Goal: Check status

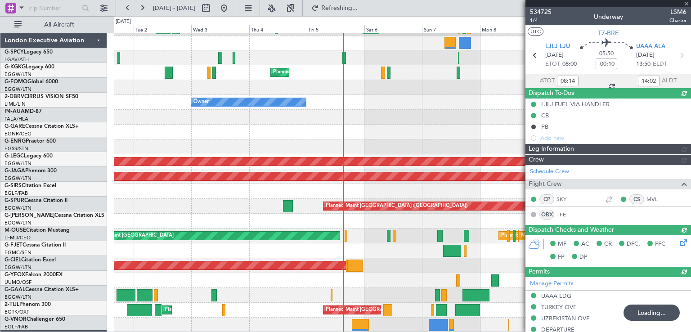
scroll to position [117, 0]
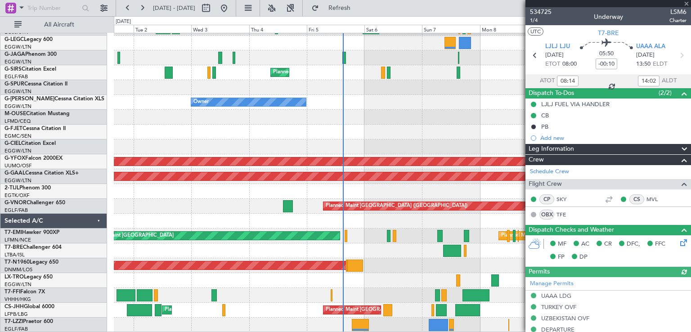
click at [685, 4] on div at bounding box center [609, 3] width 166 height 7
click at [688, 2] on div at bounding box center [609, 3] width 166 height 7
click at [684, 3] on span at bounding box center [686, 4] width 9 height 8
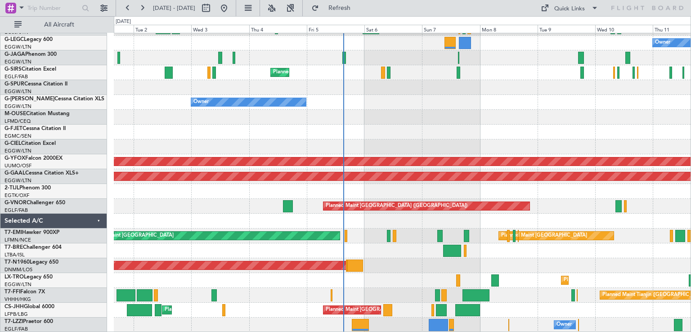
type input "0"
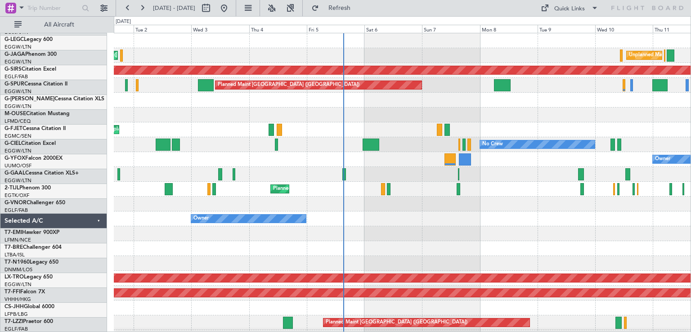
scroll to position [0, 0]
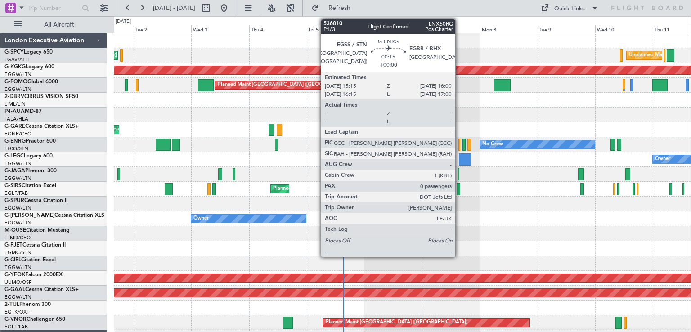
click at [459, 141] on div at bounding box center [460, 145] width 2 height 12
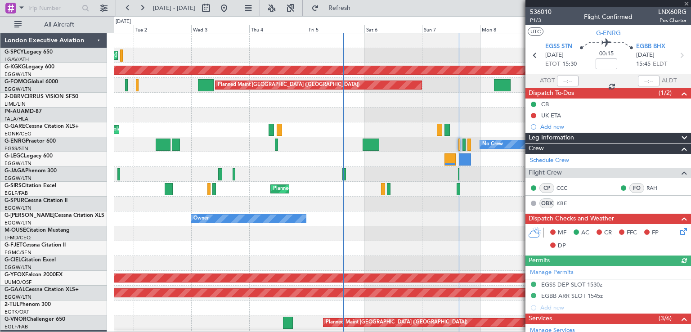
scroll to position [163, 0]
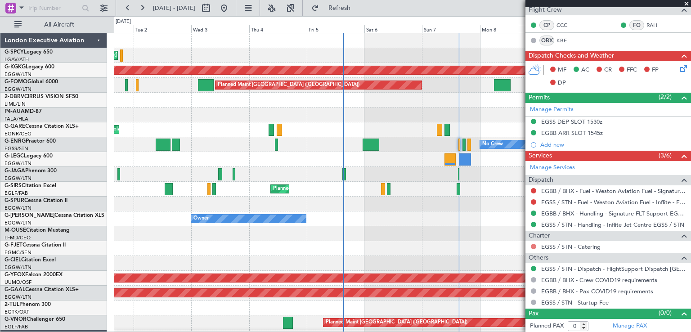
click at [535, 244] on button at bounding box center [533, 246] width 5 height 5
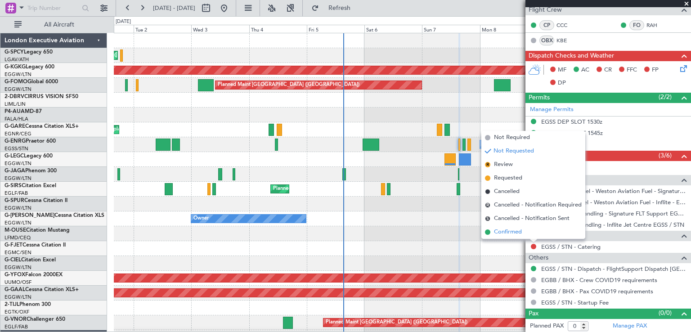
click at [508, 233] on span "Confirmed" at bounding box center [508, 232] width 28 height 9
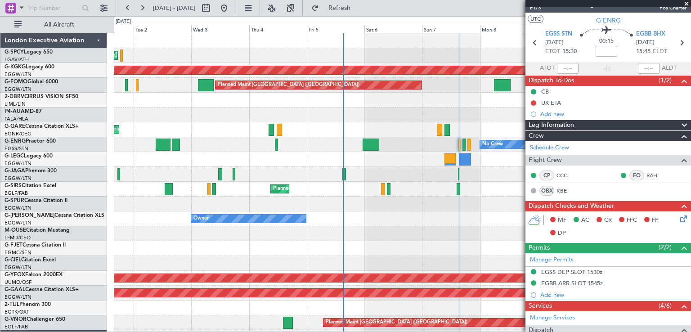
scroll to position [0, 0]
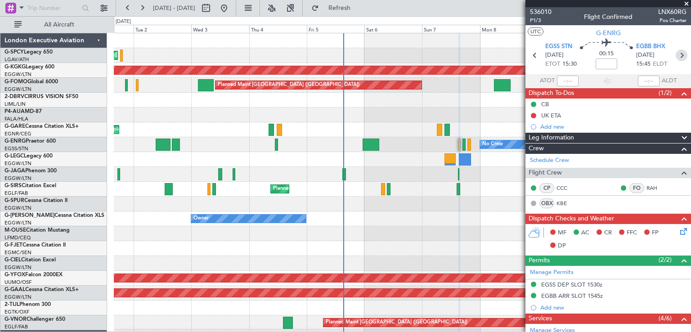
click at [676, 60] on icon at bounding box center [682, 55] width 12 height 12
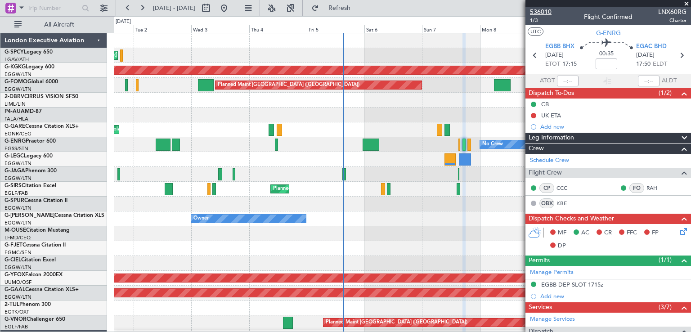
click at [545, 11] on span "536010" at bounding box center [541, 11] width 22 height 9
click at [143, 6] on button at bounding box center [142, 8] width 14 height 14
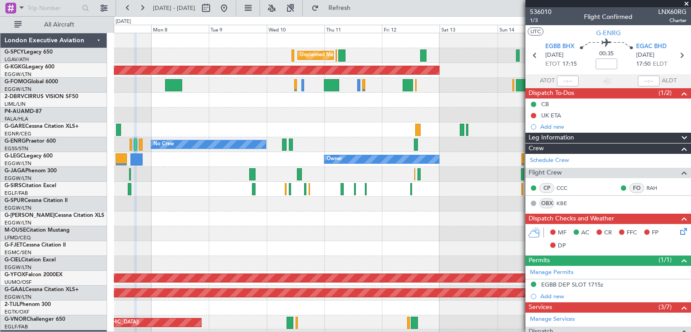
click at [492, 193] on div "Unplanned Maint [GEOGRAPHIC_DATA] ([PERSON_NAME] Intl) AOG Maint [GEOGRAPHIC_DA…" at bounding box center [402, 255] width 577 height 445
click at [688, 2] on span at bounding box center [686, 4] width 9 height 8
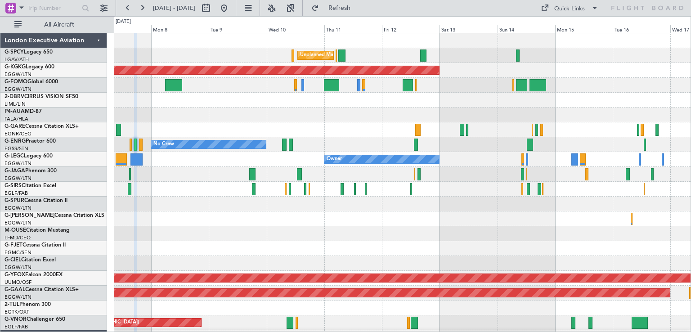
type input "0"
click at [231, 8] on button at bounding box center [224, 8] width 14 height 14
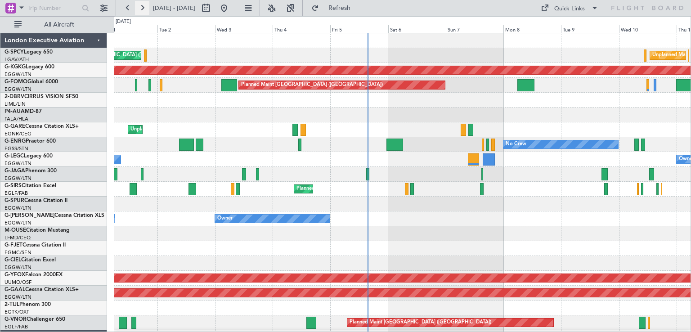
click at [140, 8] on button at bounding box center [142, 8] width 14 height 14
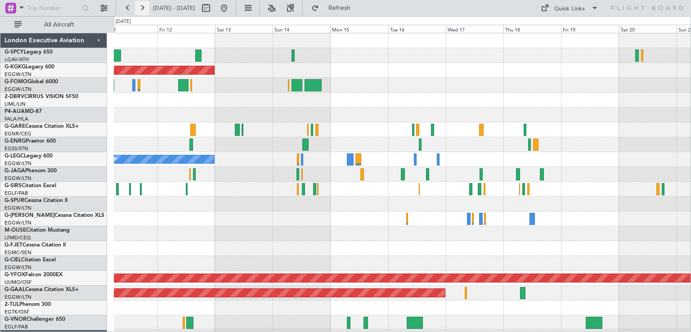
click at [140, 8] on button at bounding box center [142, 8] width 14 height 14
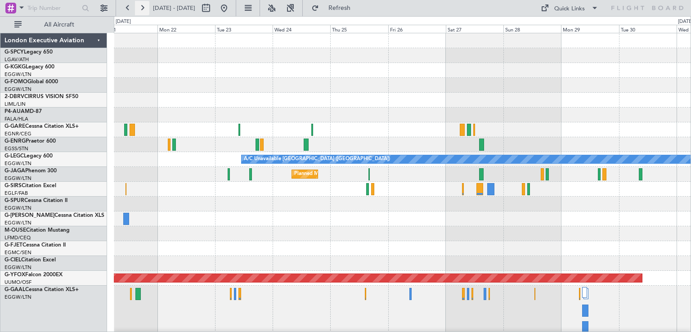
click at [146, 7] on button at bounding box center [142, 8] width 14 height 14
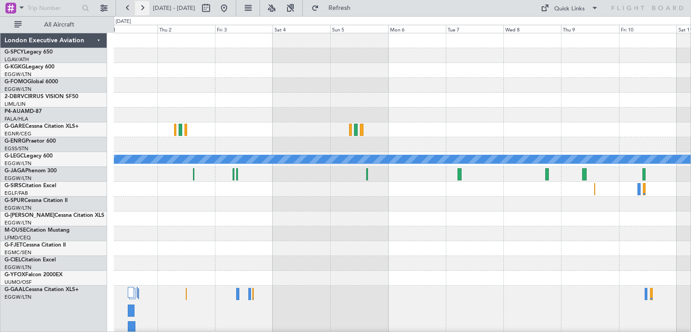
click at [146, 7] on button at bounding box center [142, 8] width 14 height 14
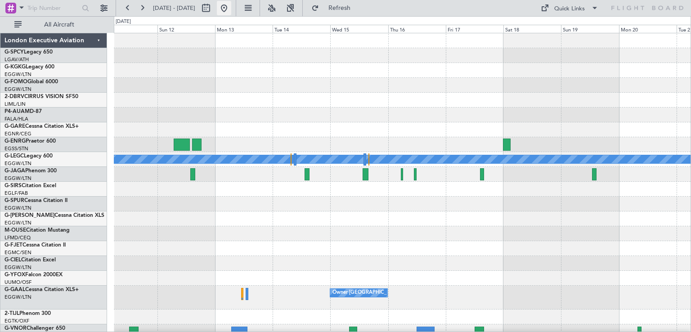
click at [231, 10] on button at bounding box center [224, 8] width 14 height 14
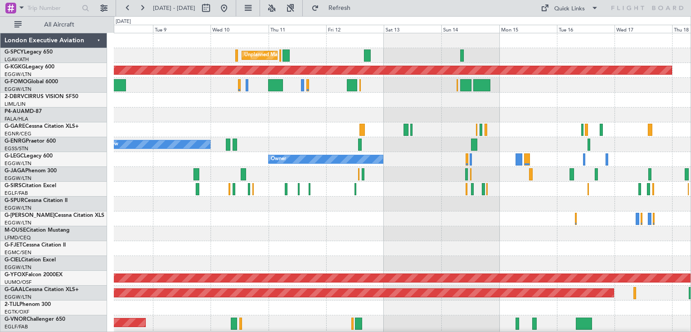
click at [374, 204] on div "Unplanned Maint [GEOGRAPHIC_DATA] ([PERSON_NAME] Intl) AOG Maint [GEOGRAPHIC_DA…" at bounding box center [402, 260] width 577 height 454
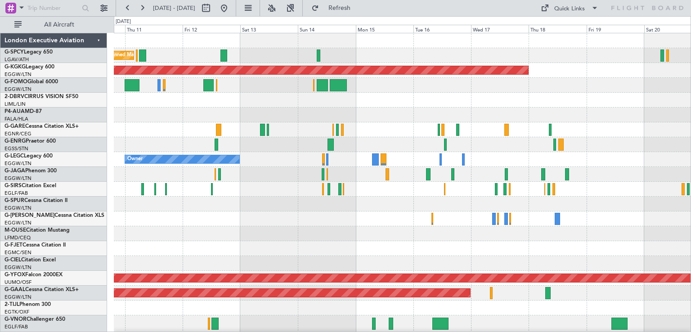
click at [392, 212] on div "Unplanned Maint [GEOGRAPHIC_DATA] ([PERSON_NAME] Intl) AOG Maint [GEOGRAPHIC_DA…" at bounding box center [402, 260] width 577 height 454
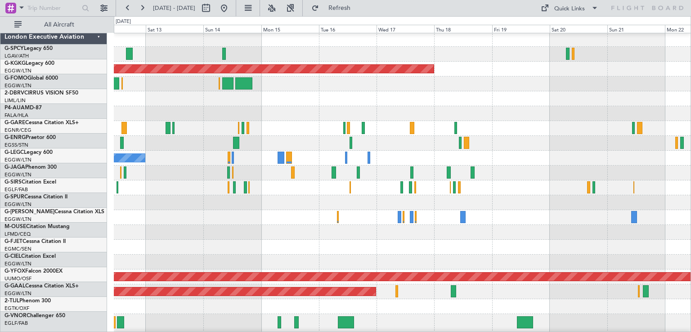
scroll to position [1, 0]
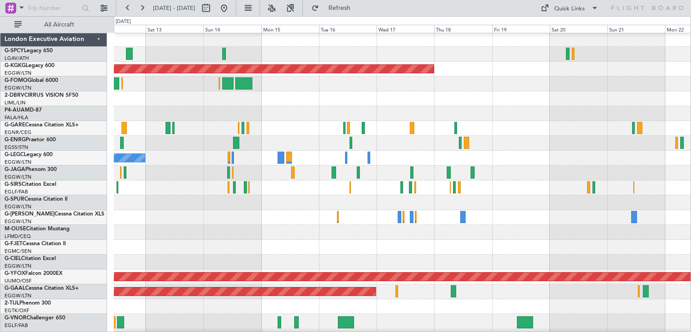
click at [299, 205] on div at bounding box center [402, 202] width 577 height 15
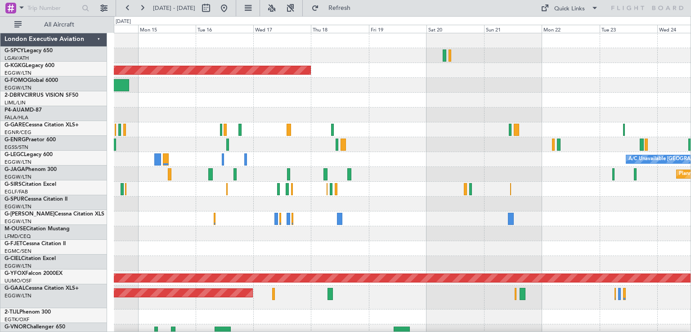
scroll to position [0, 0]
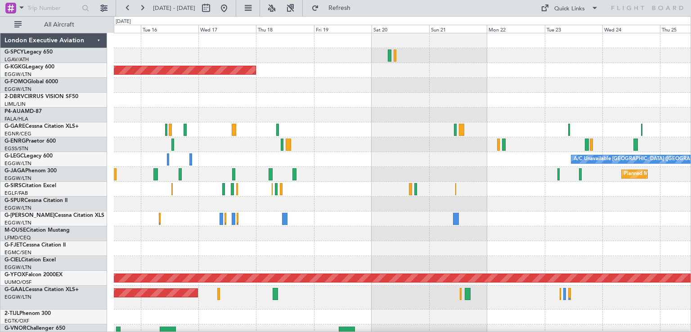
click at [333, 189] on div "AOG Maint [GEOGRAPHIC_DATA] (Ataturk) A/C Unavailable [GEOGRAPHIC_DATA] ([GEOGR…" at bounding box center [402, 264] width 577 height 463
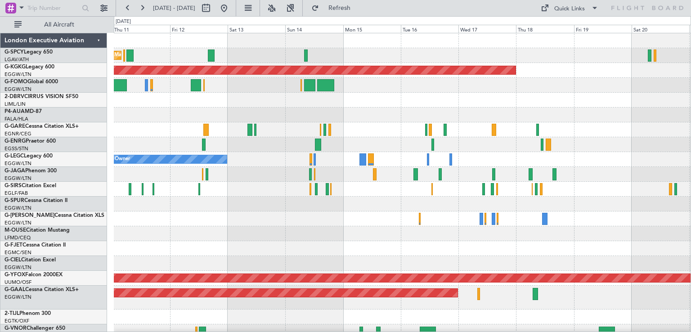
click at [571, 99] on div at bounding box center [402, 100] width 577 height 15
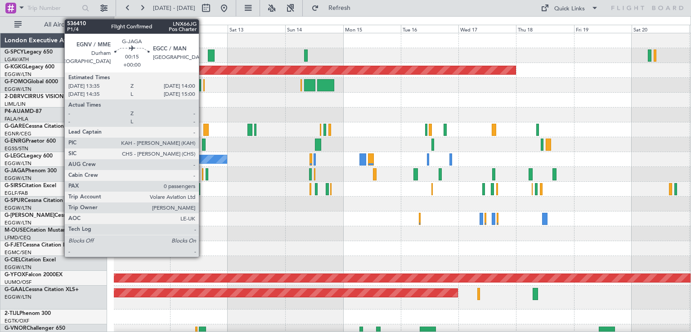
click at [203, 177] on div at bounding box center [202, 174] width 1 height 12
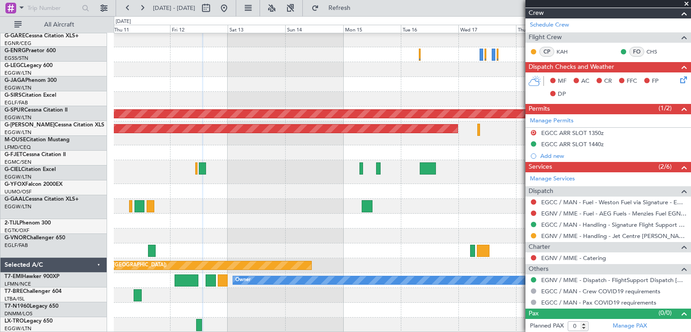
scroll to position [164, 0]
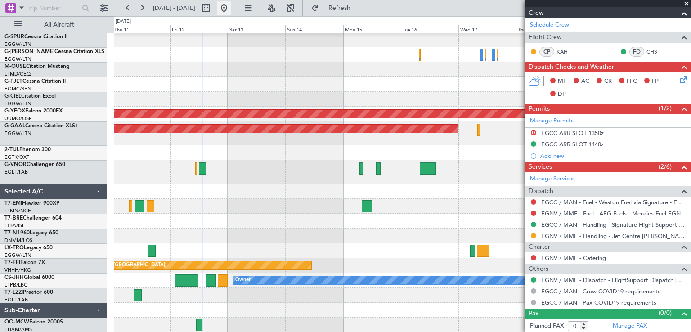
click at [231, 9] on button at bounding box center [224, 8] width 14 height 14
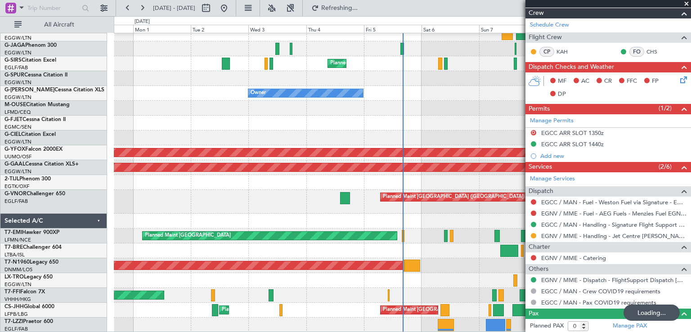
scroll to position [125, 0]
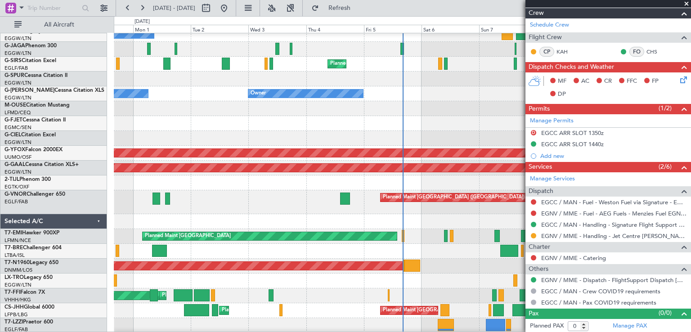
click at [686, 4] on span at bounding box center [686, 4] width 9 height 8
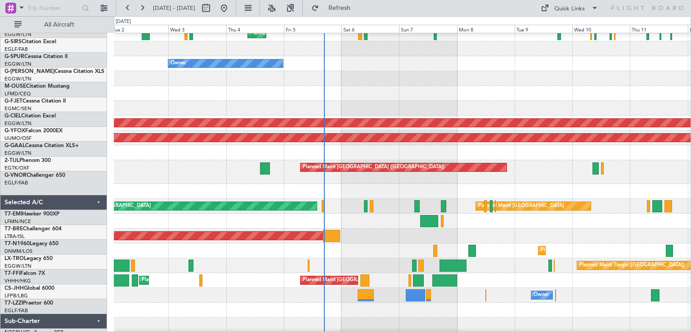
scroll to position [155, 0]
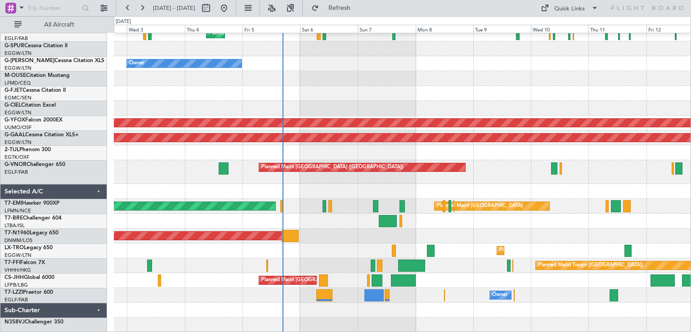
click at [408, 299] on div "Planned Maint [GEOGRAPHIC_DATA] ([GEOGRAPHIC_DATA]) Owner Owner AOG Maint Ostaf…" at bounding box center [402, 105] width 577 height 454
